Goal: Communication & Community: Answer question/provide support

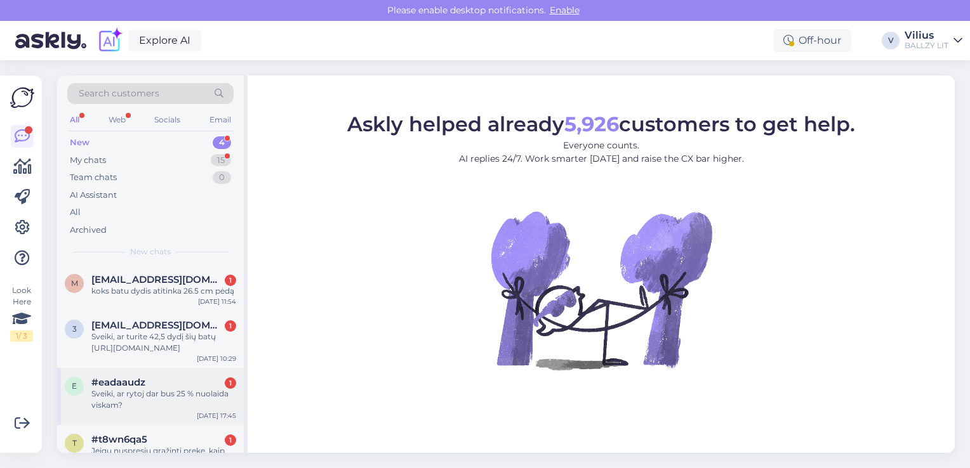
click at [155, 398] on div "Sveiki, ar rytoj dar bus 25 % nuolaida viskam?" at bounding box center [163, 399] width 145 height 23
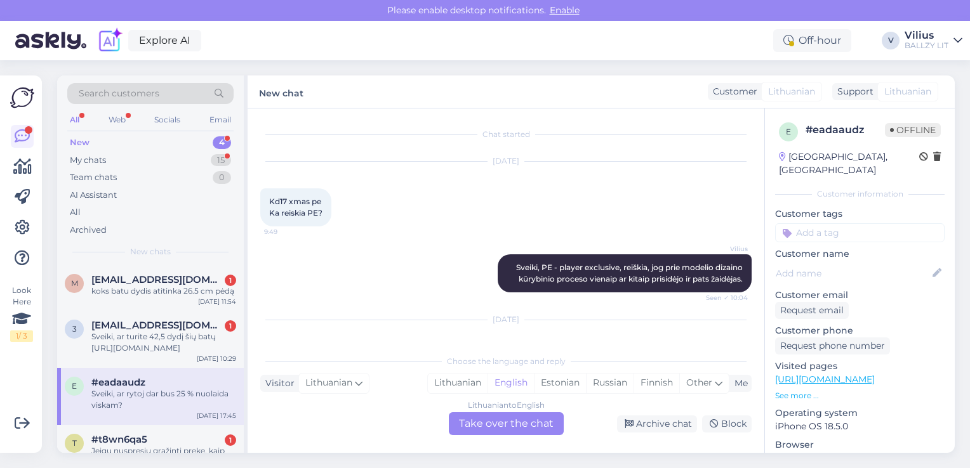
scroll to position [220, 0]
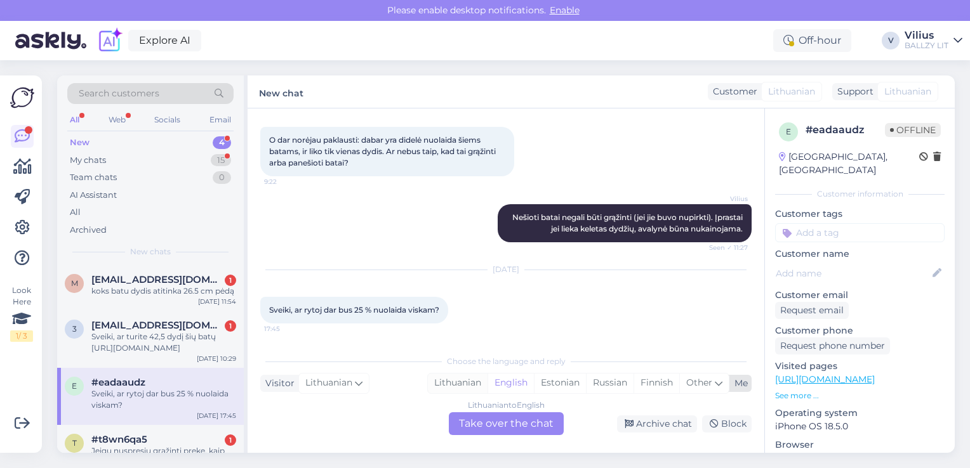
drag, startPoint x: 457, startPoint y: 394, endPoint x: 449, endPoint y: 382, distance: 14.3
click at [449, 382] on div "Choose the language and reply Visitor Lithuanian Me Lithuanian English Estonian…" at bounding box center [505, 391] width 491 height 87
click at [449, 382] on div "Lithuanian" at bounding box center [458, 383] width 60 height 19
click at [475, 418] on div "Lithuanian to Lithuanian Take over the chat" at bounding box center [506, 424] width 115 height 23
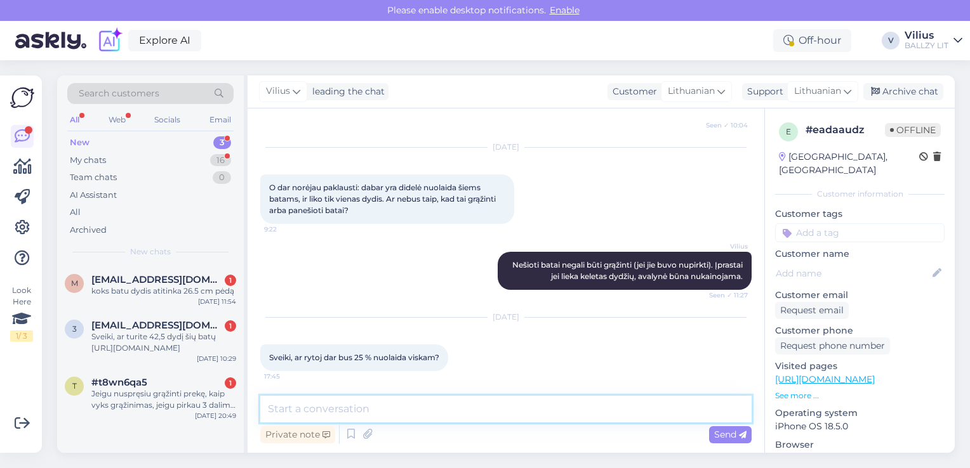
click at [448, 415] on textarea at bounding box center [505, 409] width 491 height 27
type textarea "Laba diena, taip, sekmadienį dar galioja."
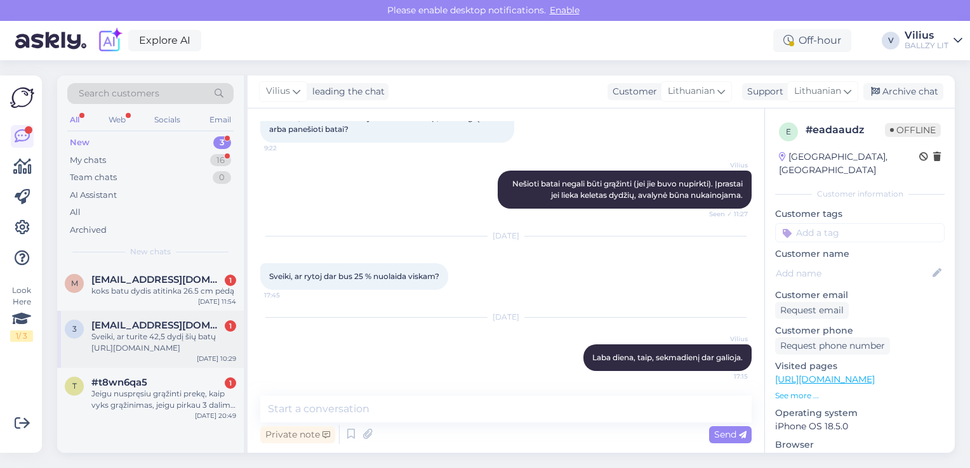
click at [144, 343] on div "Sveiki, ar turite 42,5 dydį šių batų [URL][DOMAIN_NAME]" at bounding box center [163, 342] width 145 height 23
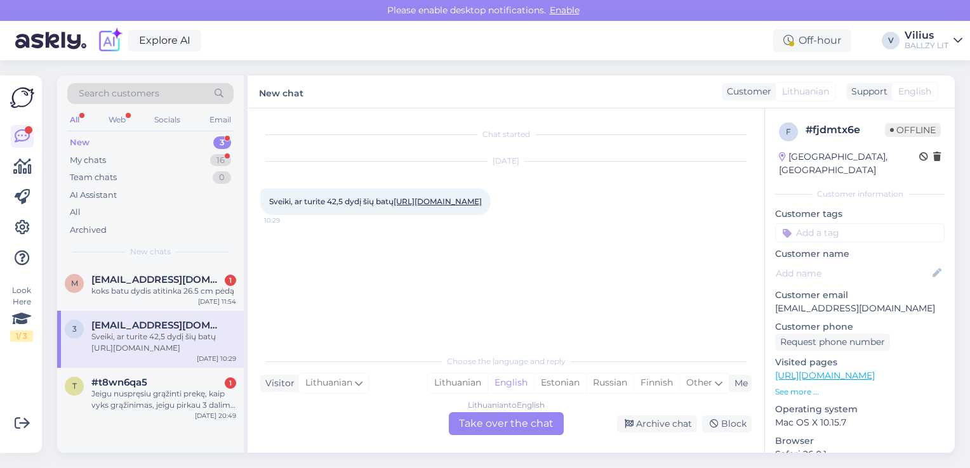
scroll to position [0, 0]
click at [421, 206] on link "[URL][DOMAIN_NAME]" at bounding box center [438, 202] width 88 height 10
click at [442, 375] on div "Lithuanian" at bounding box center [458, 383] width 60 height 19
click at [477, 416] on div "Lithuanian to Lithuanian Take over the chat" at bounding box center [506, 424] width 115 height 23
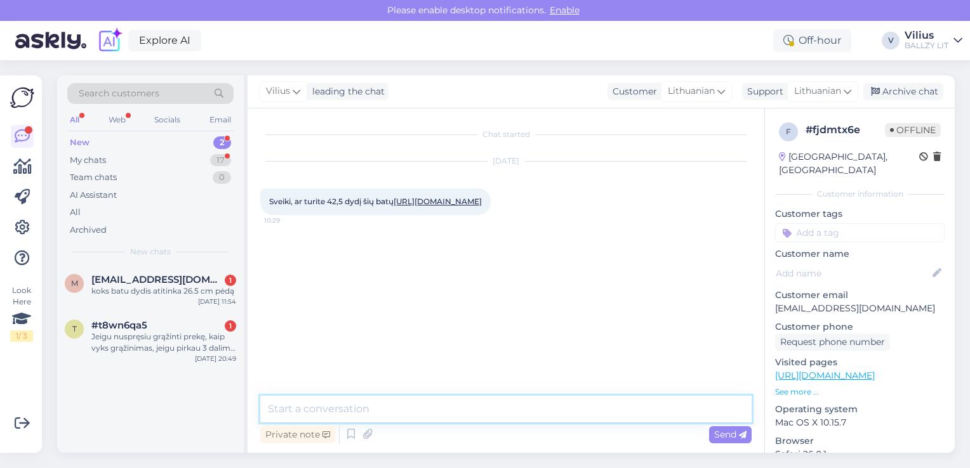
click at [447, 406] on textarea at bounding box center [505, 409] width 491 height 27
type textarea "Laba diena, tik [GEOGRAPHIC_DATA] fizinėje parduotuvėje."
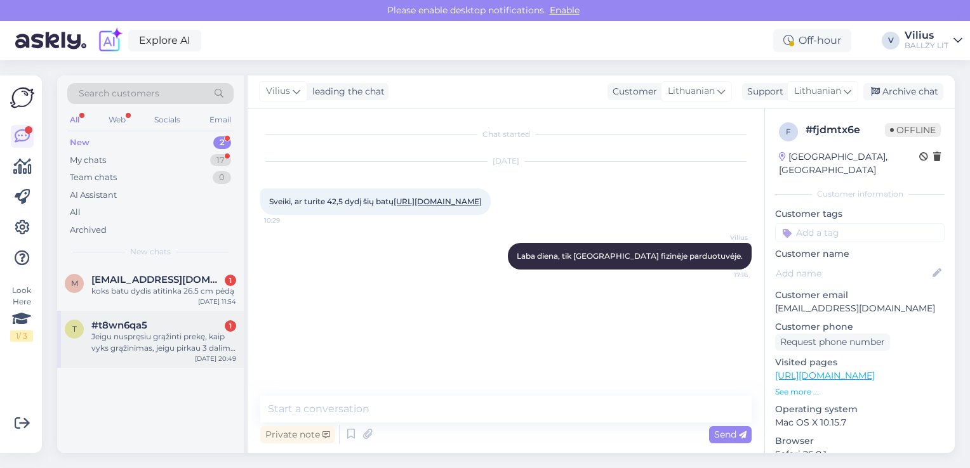
click at [156, 359] on div "t #t8wn6qa5 1 Jeigu nuspręsiu grąžinti prekę, kaip vyks grąžinimas, jeigu pirka…" at bounding box center [150, 339] width 187 height 57
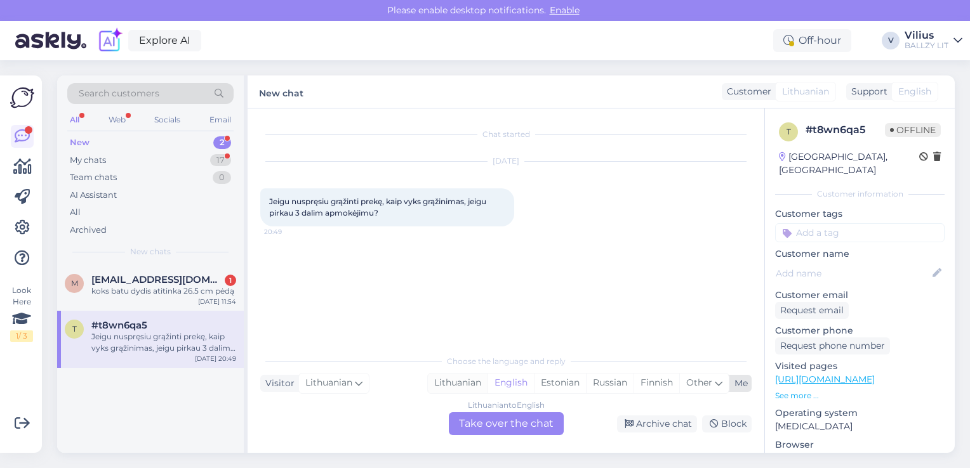
click at [461, 385] on div "Lithuanian" at bounding box center [458, 383] width 60 height 19
click at [487, 426] on div "Lithuanian to Lithuanian Take over the chat" at bounding box center [506, 424] width 115 height 23
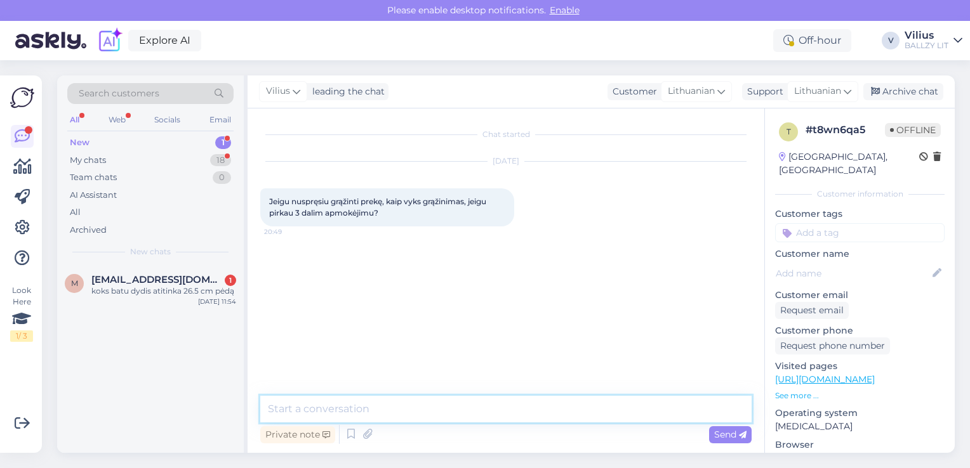
click at [429, 410] on textarea at bounding box center [505, 409] width 491 height 27
type textarea "Laba diena, tokiu atveju užsakymas bus atšauktas ir informuosime ESTO."
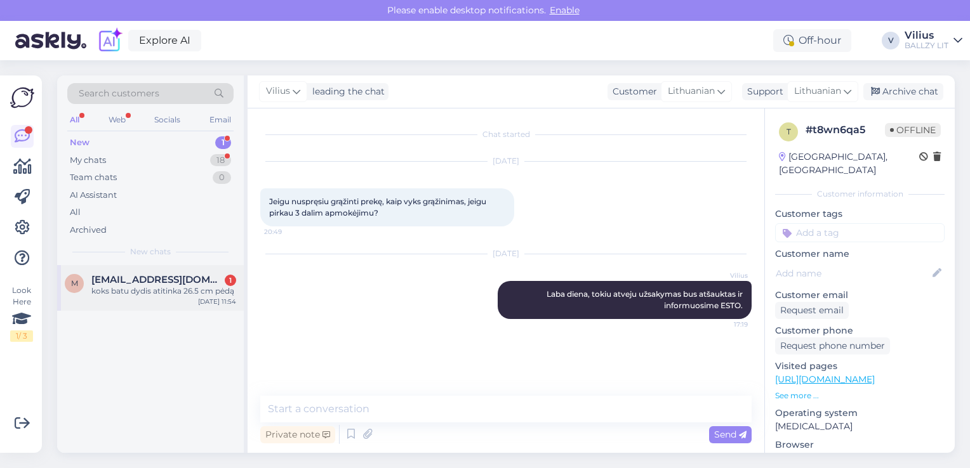
click at [112, 283] on span "[EMAIL_ADDRESS][DOMAIN_NAME]" at bounding box center [157, 279] width 132 height 11
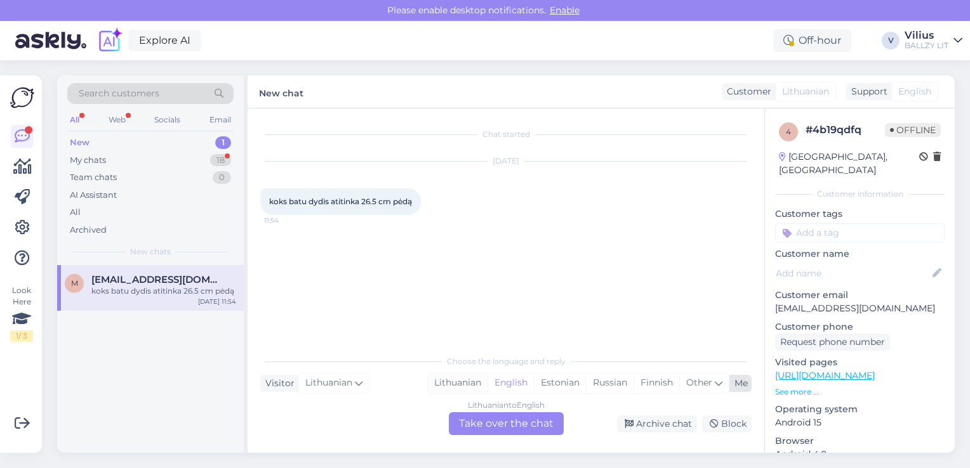
click at [460, 385] on div "Lithuanian" at bounding box center [458, 383] width 60 height 19
click at [487, 423] on div "Lithuanian to Lithuanian Take over the chat" at bounding box center [506, 424] width 115 height 23
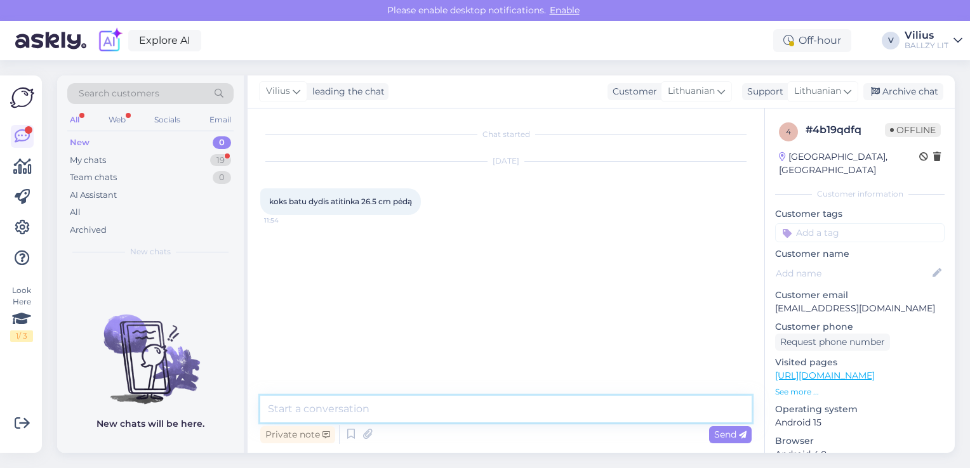
click at [460, 415] on textarea at bounding box center [505, 409] width 491 height 27
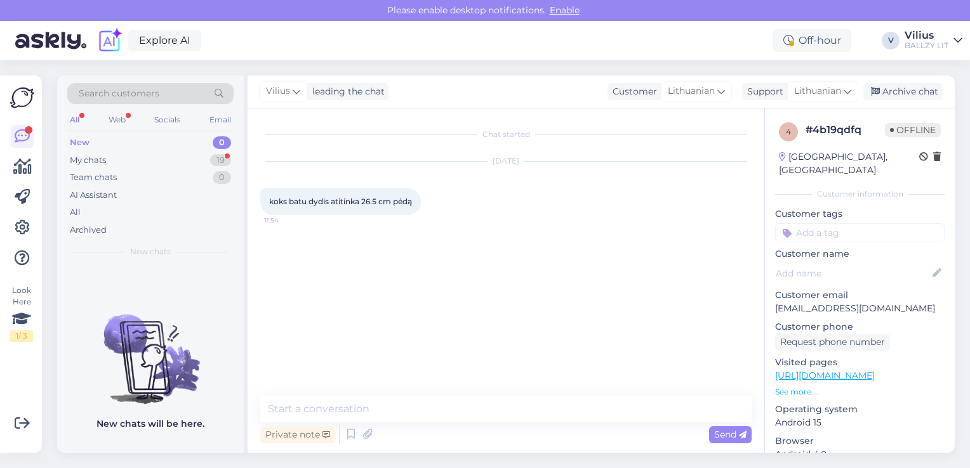
click at [875, 370] on link "[URL][DOMAIN_NAME]" at bounding box center [825, 375] width 100 height 11
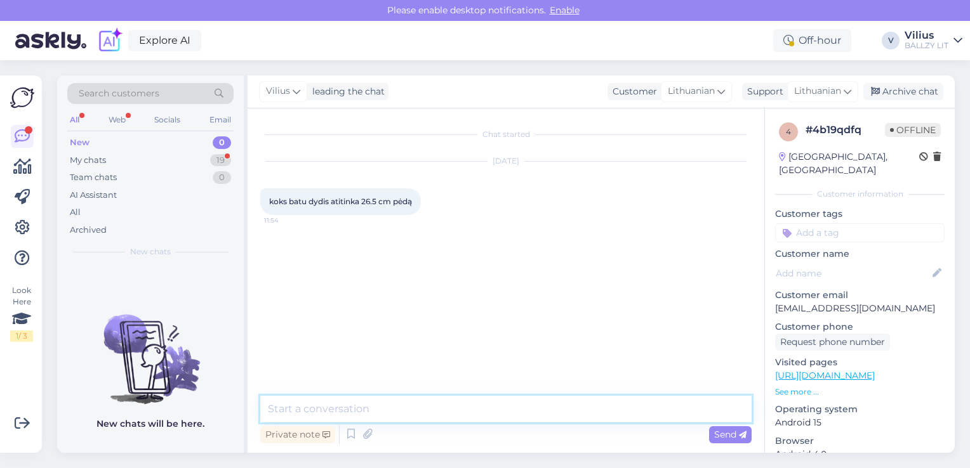
click at [341, 413] on textarea at bounding box center [505, 409] width 491 height 27
type textarea "Laba diena, gamintojas tokius centimetrus nurodo 42 dydžiui."
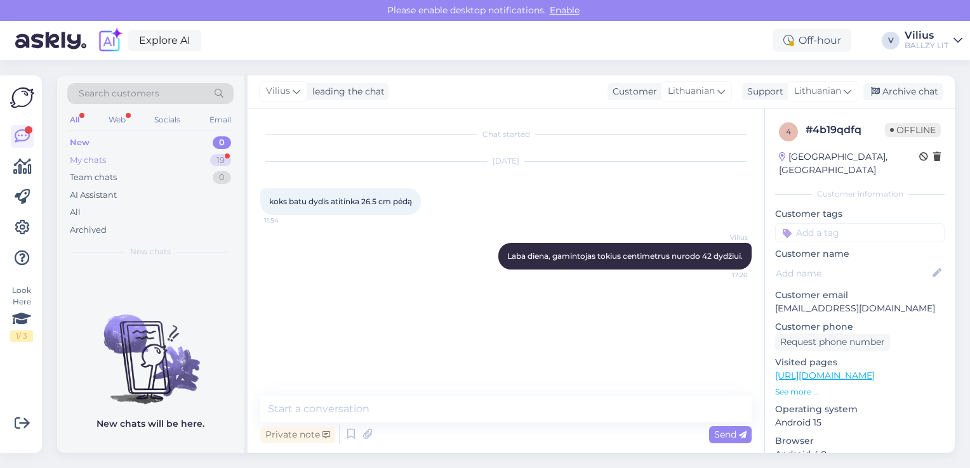
click at [102, 159] on div "My chats" at bounding box center [88, 160] width 36 height 13
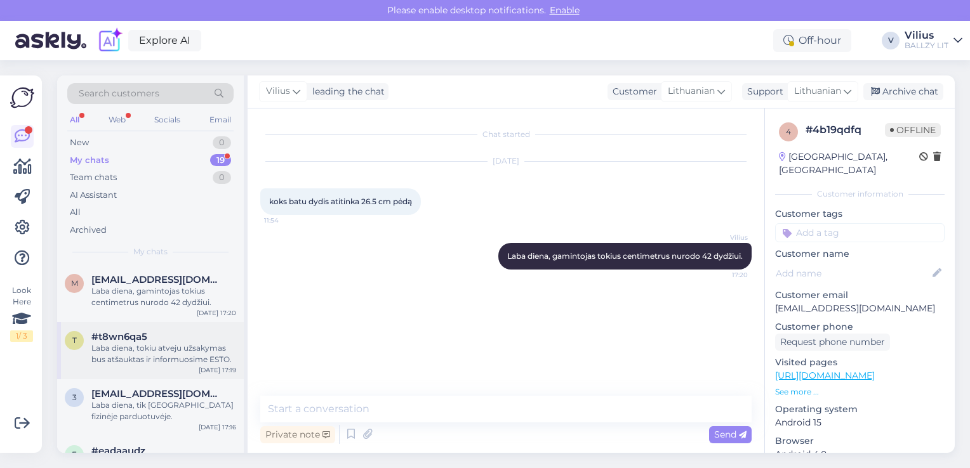
click at [168, 364] on div "Laba diena, tokiu atveju užsakymas bus atšauktas ir informuosime ESTO." at bounding box center [163, 354] width 145 height 23
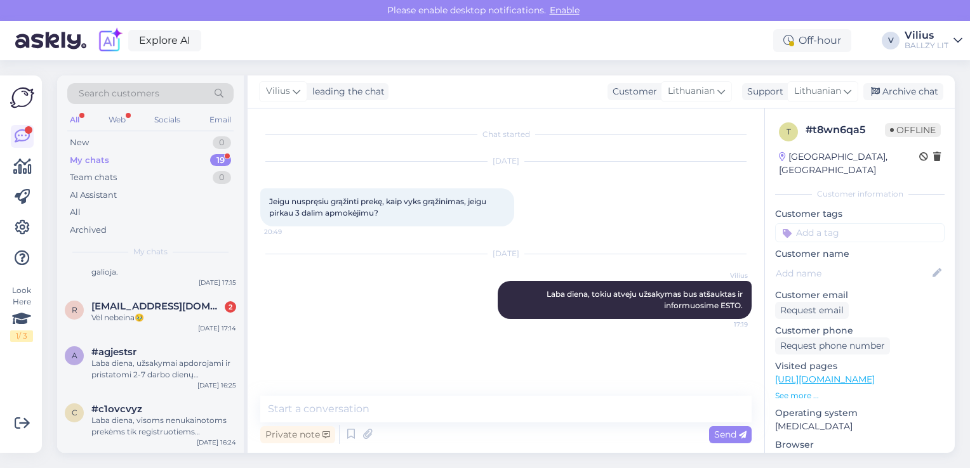
scroll to position [203, 0]
click at [178, 319] on div "Vėl nebeina🥹" at bounding box center [163, 316] width 145 height 11
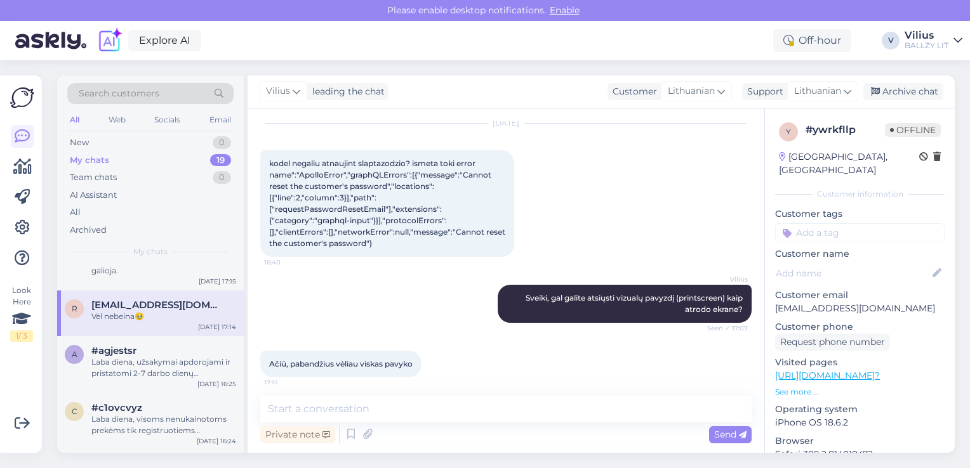
scroll to position [179, 0]
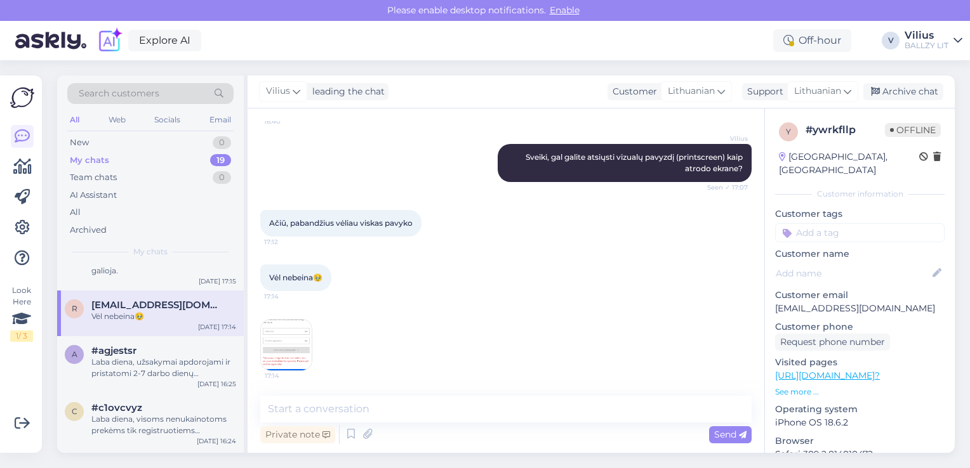
click at [278, 333] on img at bounding box center [286, 345] width 51 height 51
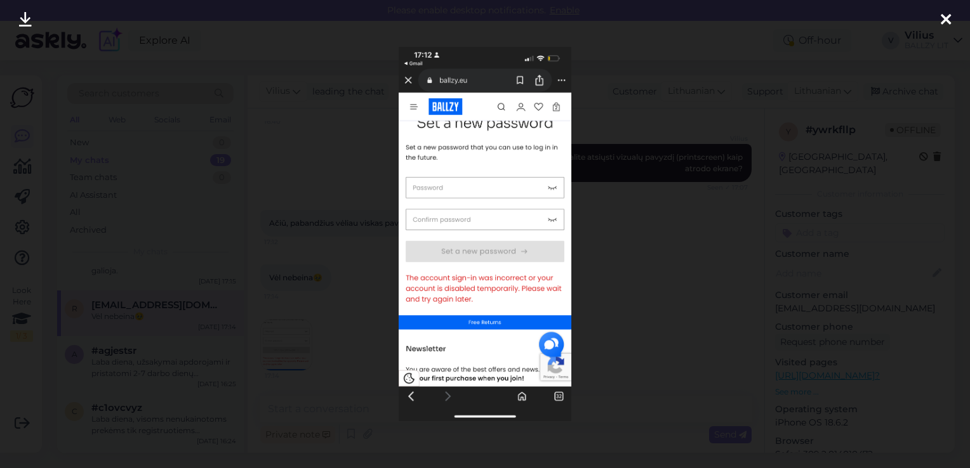
click at [348, 328] on div at bounding box center [485, 234] width 970 height 468
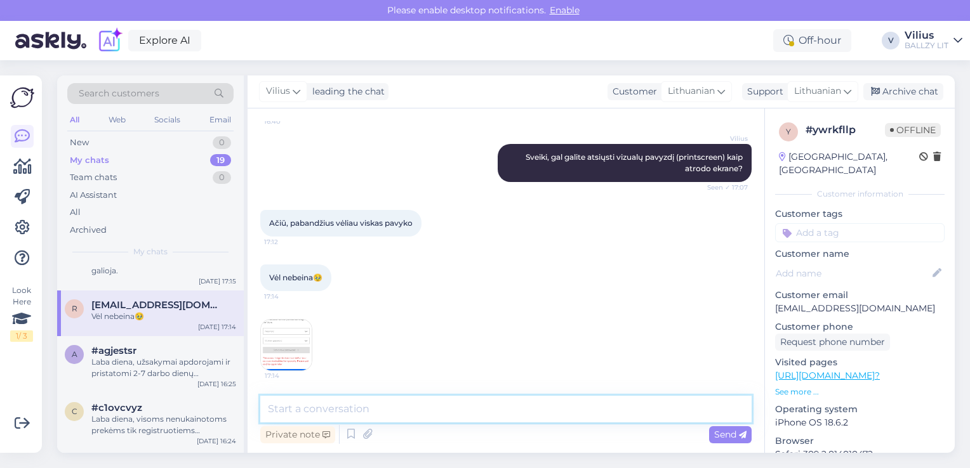
click at [383, 415] on textarea at bounding box center [505, 409] width 491 height 27
type textarea "Ar bandėte naudoti kitą naršyklę?"
